Goal: Navigation & Orientation: Understand site structure

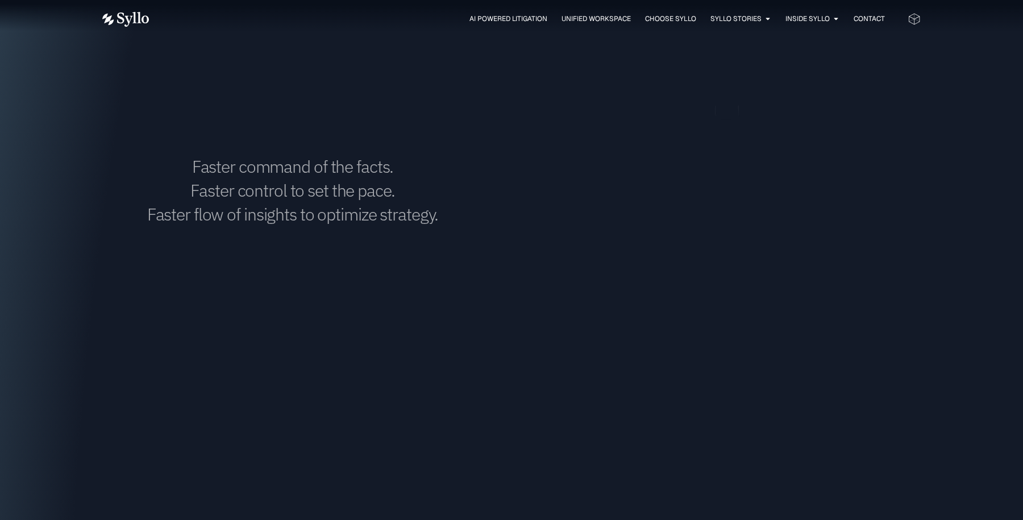
scroll to position [1368, 0]
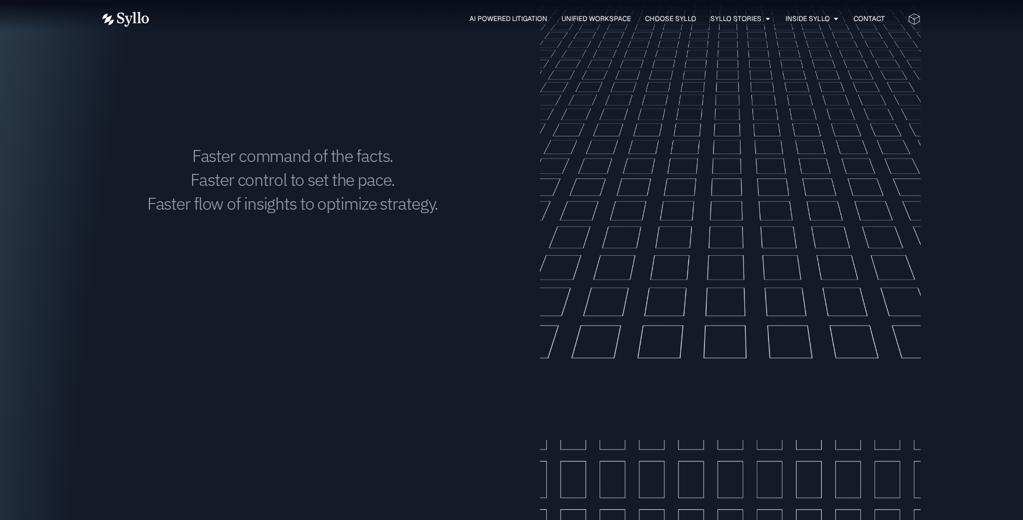
drag, startPoint x: 753, startPoint y: 190, endPoint x: 647, endPoint y: 178, distance: 107.0
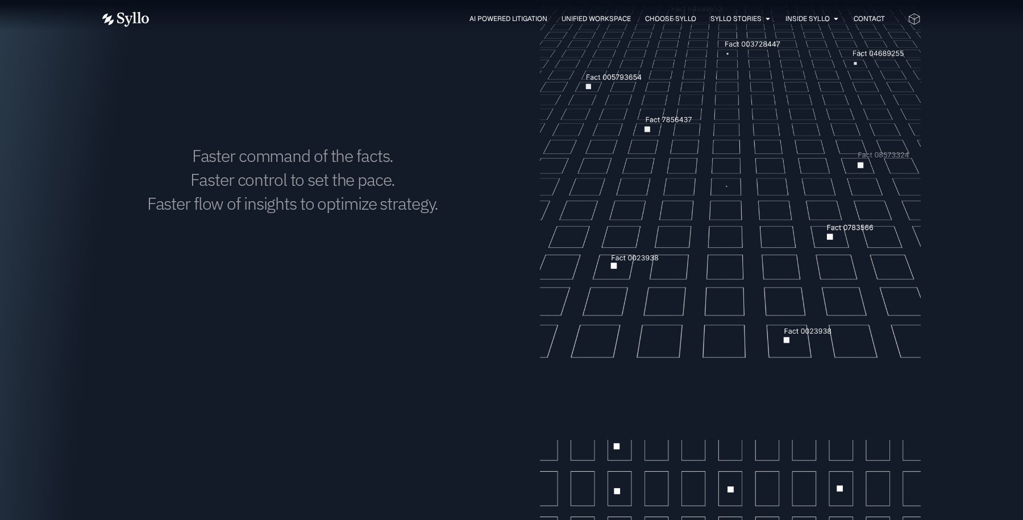
click at [647, 178] on video "Your browser doesn't support HTML5 video." at bounding box center [730, 177] width 381 height 381
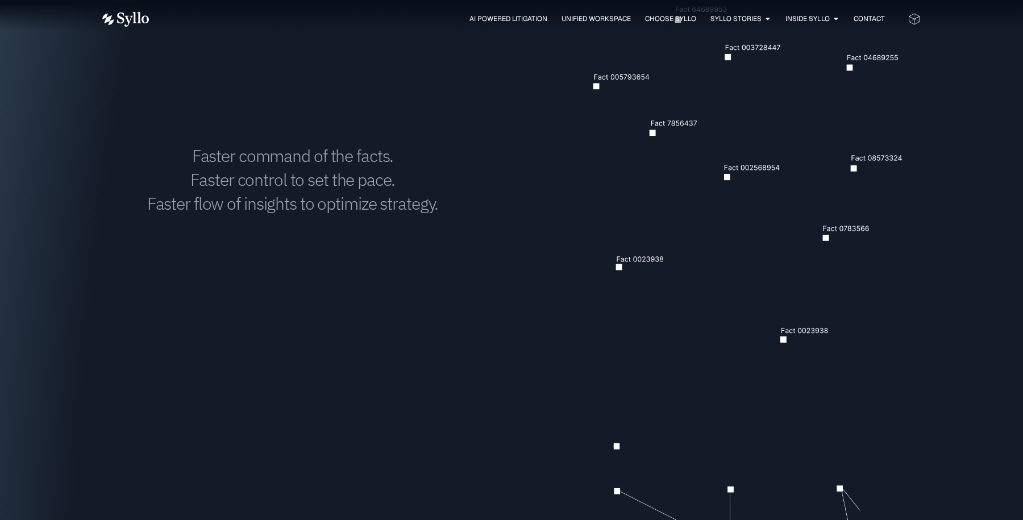
drag, startPoint x: 747, startPoint y: 146, endPoint x: 663, endPoint y: 157, distance: 84.8
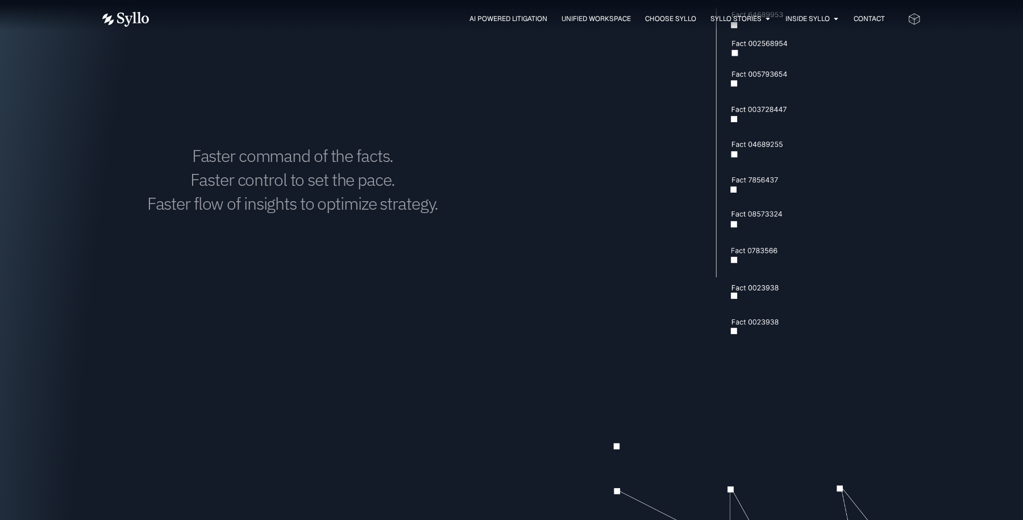
click at [663, 157] on video "Your browser doesn't support HTML5 video." at bounding box center [730, 177] width 381 height 381
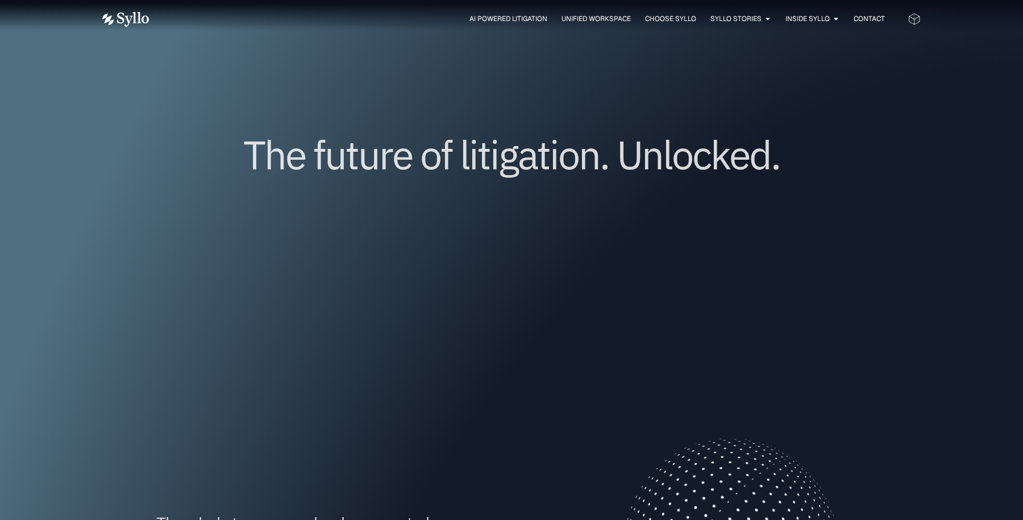
scroll to position [0, 0]
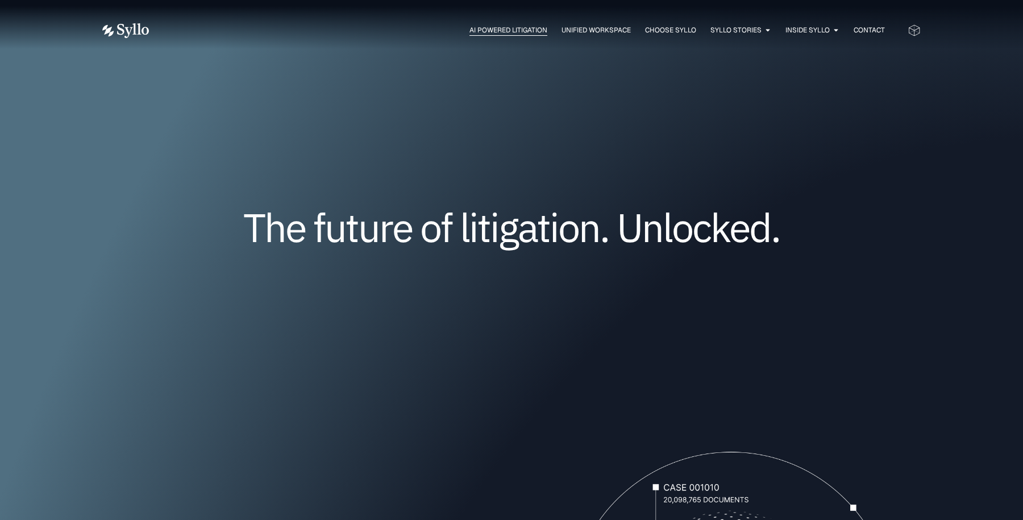
click at [519, 32] on span "AI Powered Litigation" at bounding box center [508, 30] width 78 height 10
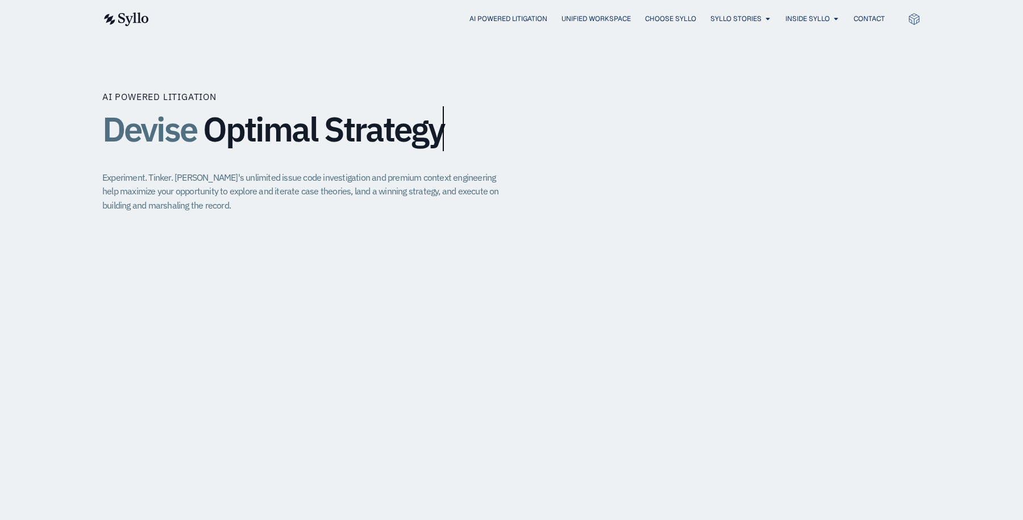
scroll to position [756, 0]
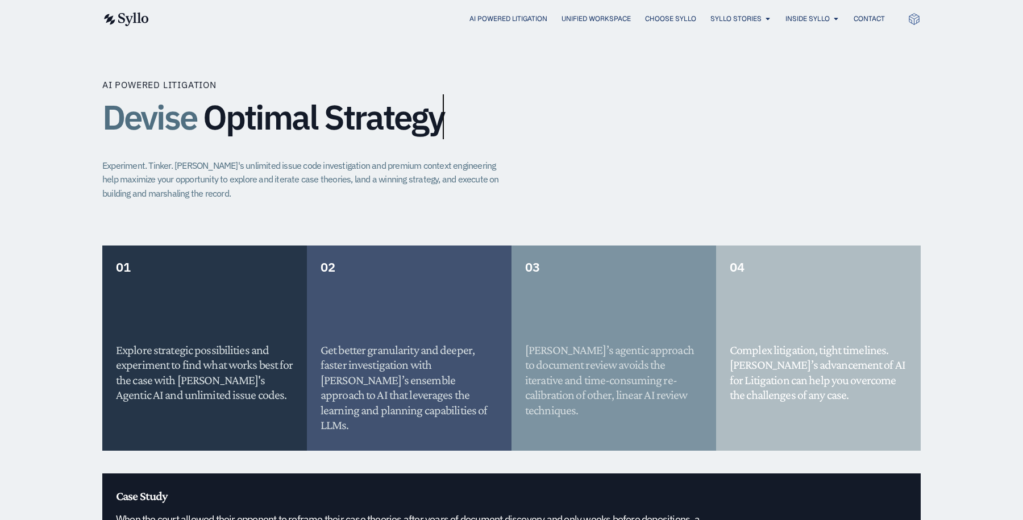
drag, startPoint x: 447, startPoint y: 103, endPoint x: 396, endPoint y: 102, distance: 50.6
click at [396, 102] on h1 "Devise Optimal Strategy" at bounding box center [511, 117] width 818 height 38
click at [414, 106] on span "Optimal Strategy" at bounding box center [323, 117] width 241 height 38
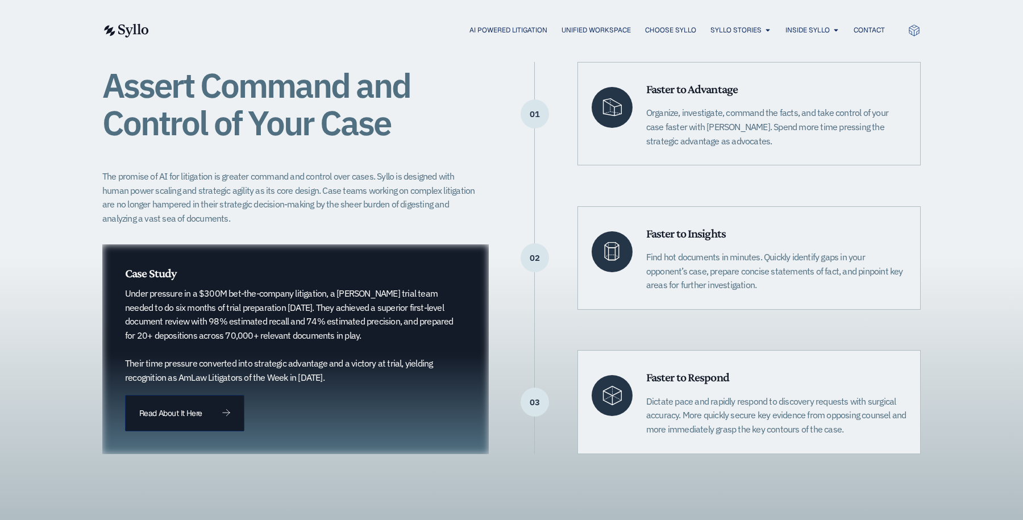
scroll to position [0, 0]
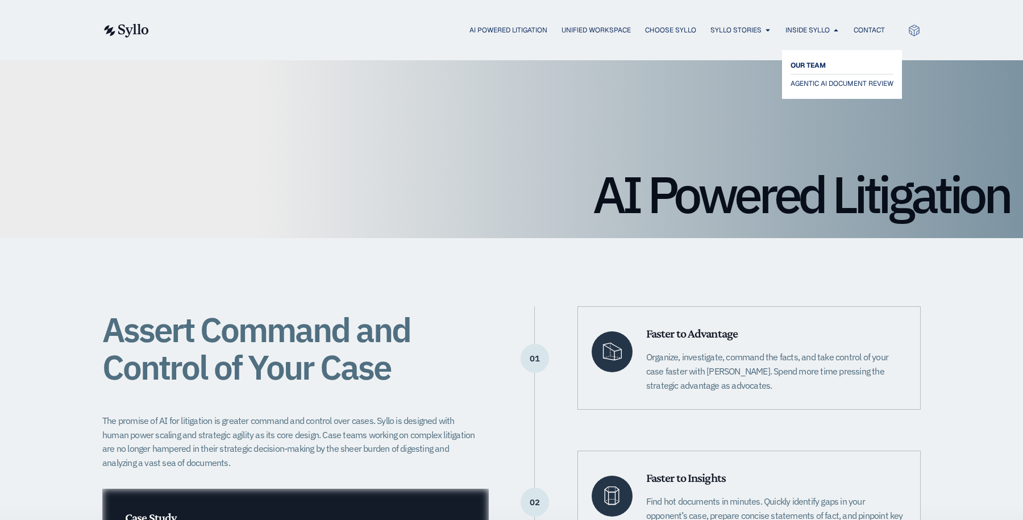
click at [806, 64] on span "OUR TEAM" at bounding box center [807, 66] width 35 height 14
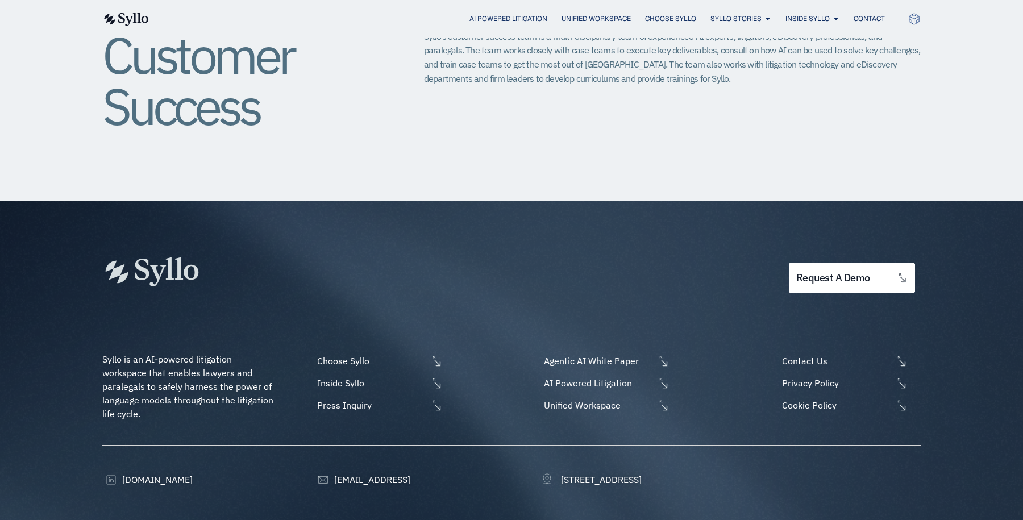
scroll to position [1411, 0]
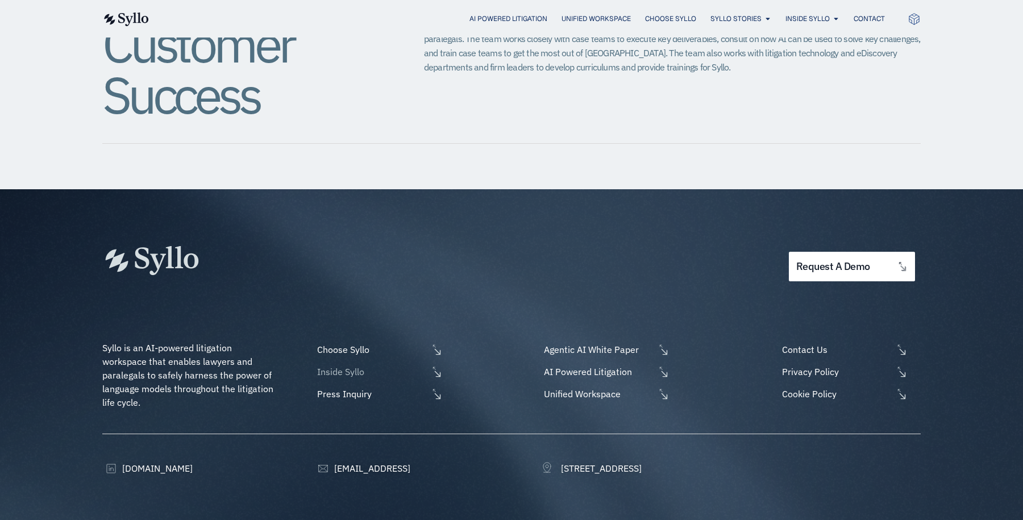
click at [340, 365] on span "Inside Syllo" at bounding box center [371, 372] width 114 height 14
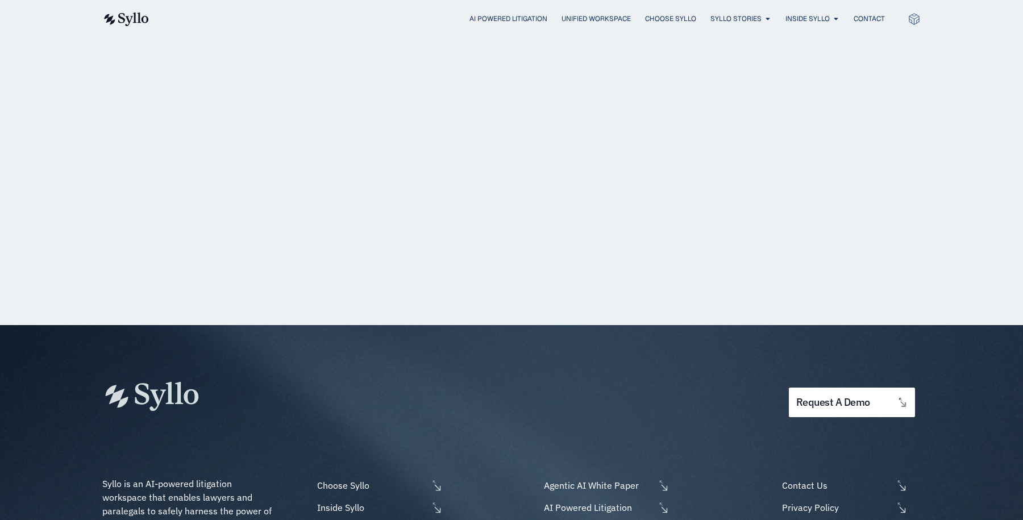
scroll to position [1411, 0]
